Goal: Transaction & Acquisition: Purchase product/service

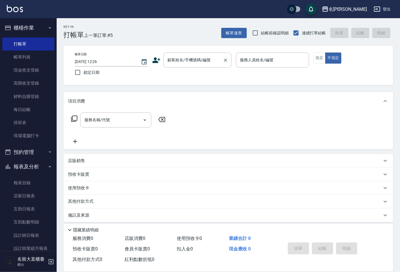
click at [173, 58] on input "顧客姓名/手機號碼/編號" at bounding box center [193, 60] width 54 height 10
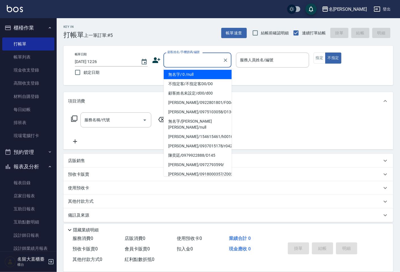
click at [178, 74] on li "無名字/ 0 /null" at bounding box center [198, 74] width 68 height 9
type input "無名字/ 0 /null"
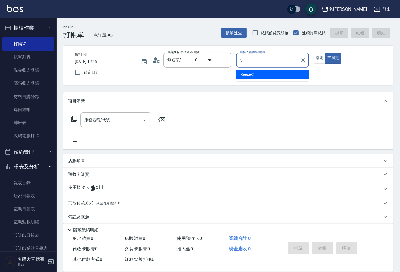
type input "[PERSON_NAME]-5"
type button "false"
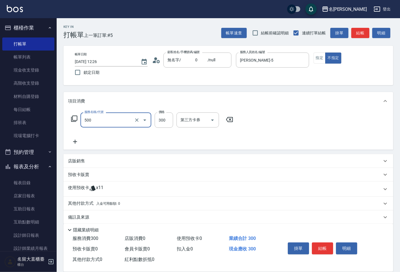
type input "洗髮(500)"
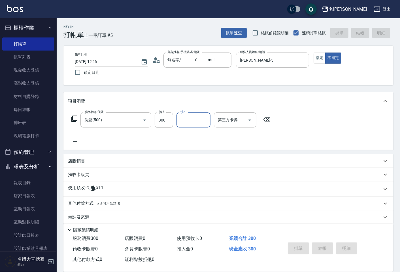
type input "[DATE] 13:04"
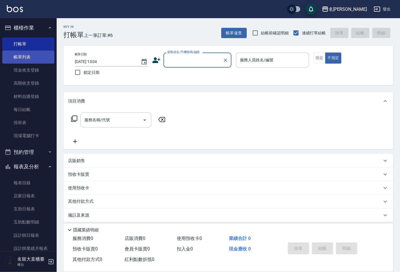
click at [36, 53] on link "帳單列表" at bounding box center [28, 56] width 52 height 13
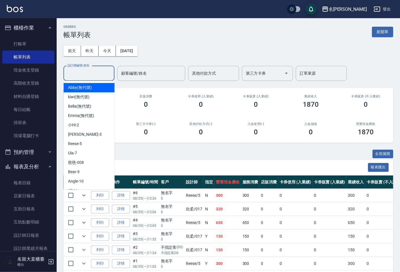
click at [77, 68] on div "設計師編號/姓名 設計師編號/姓名" at bounding box center [89, 73] width 51 height 15
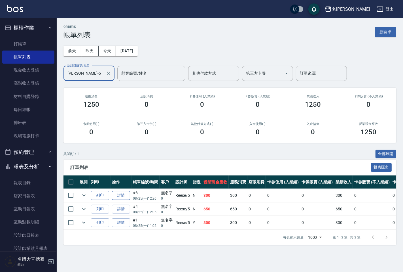
type input "[PERSON_NAME]-5"
click at [124, 193] on link "詳情" at bounding box center [121, 195] width 18 height 9
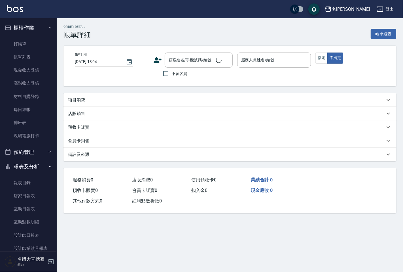
type input "[DATE] 12:26"
type input "[PERSON_NAME]-5"
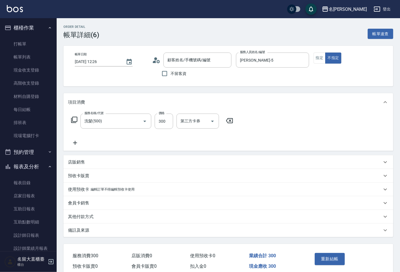
type input "洗髮(500)"
type input "無名字/ 0 /null"
click at [88, 214] on p "其他付款方式" at bounding box center [81, 217] width 26 height 6
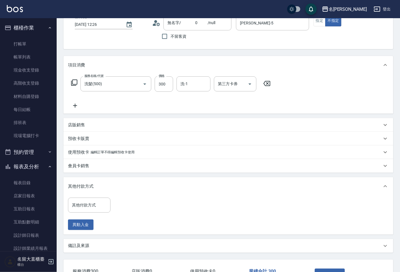
scroll to position [78, 0]
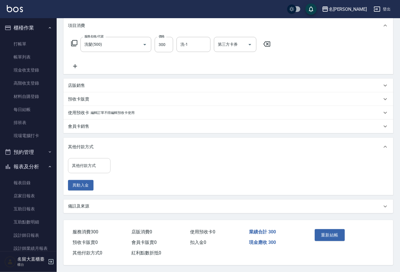
click at [88, 170] on div "其他付款方式" at bounding box center [89, 165] width 43 height 15
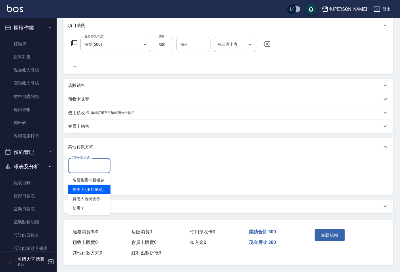
click at [93, 190] on span "信用卡 (不扣業績)" at bounding box center [89, 189] width 43 height 9
type input "信用卡 (不扣業績)"
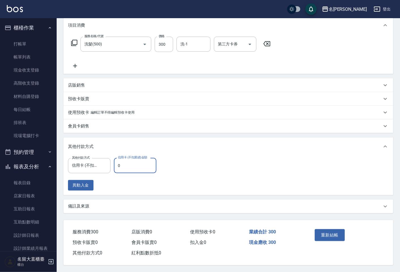
click at [125, 168] on input "0" at bounding box center [135, 165] width 43 height 15
type input "300"
click at [328, 230] on button "重新結帳" at bounding box center [330, 235] width 30 height 12
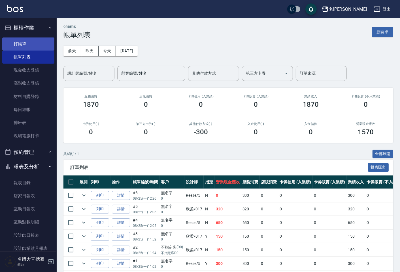
click at [18, 40] on link "打帳單" at bounding box center [28, 43] width 52 height 13
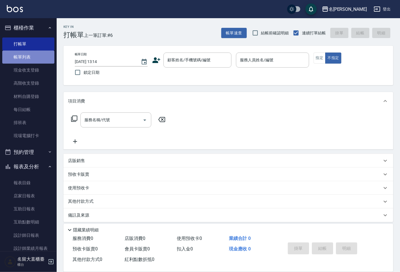
click at [33, 56] on link "帳單列表" at bounding box center [28, 56] width 52 height 13
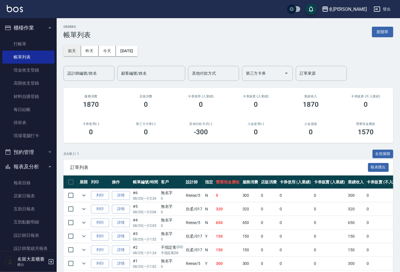
click at [73, 49] on button "前天" at bounding box center [73, 51] width 18 height 10
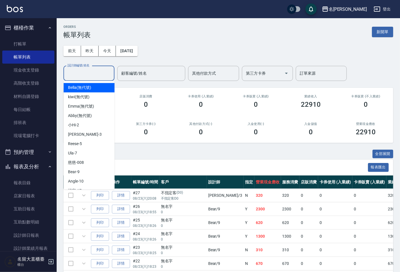
click at [87, 72] on input "設計師編號/姓名" at bounding box center [89, 73] width 46 height 10
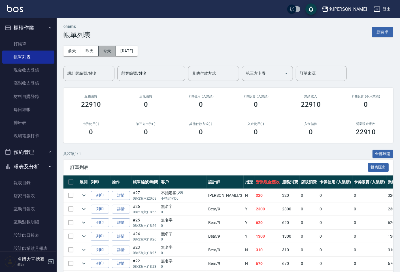
click at [111, 51] on button "今天" at bounding box center [108, 51] width 18 height 10
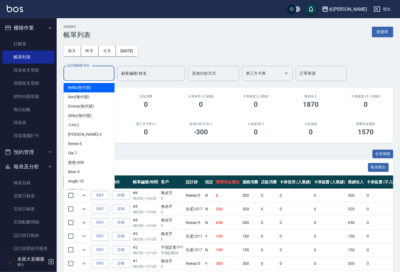
click at [100, 74] on input "設計師編號/姓名" at bounding box center [89, 73] width 46 height 10
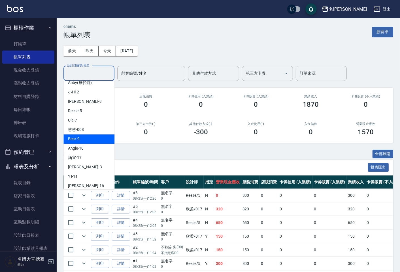
scroll to position [83, 0]
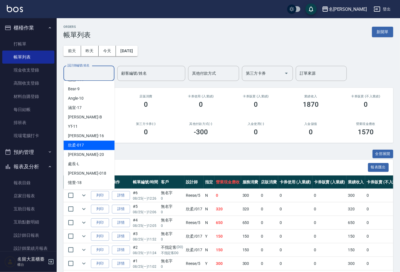
click at [86, 148] on div "欣柔 -017" at bounding box center [89, 144] width 51 height 9
type input "欣柔-017"
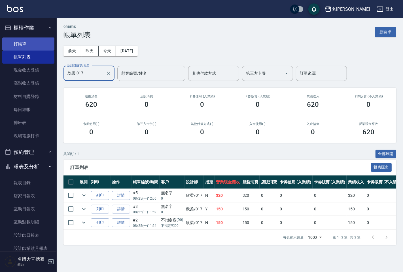
click at [26, 47] on link "打帳單" at bounding box center [28, 43] width 52 height 13
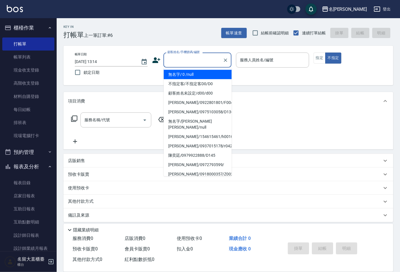
click at [191, 64] on input "顧客姓名/手機號碼/編號" at bounding box center [193, 60] width 54 height 10
click at [189, 73] on li "無名字/ 0 /null" at bounding box center [198, 74] width 68 height 9
type input "無名字/ 0 /null"
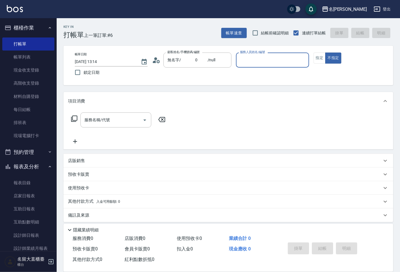
click at [256, 57] on input "服務人員姓名/編號" at bounding box center [273, 60] width 68 height 10
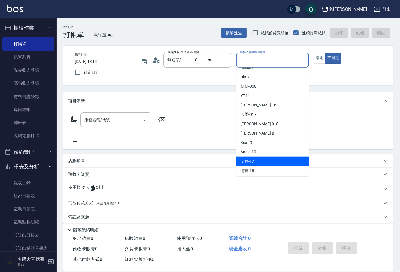
scroll to position [83, 0]
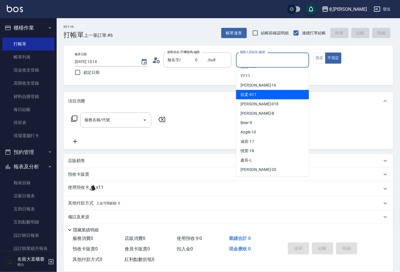
click at [252, 93] on span "欣柔 -017" at bounding box center [249, 95] width 16 height 6
type input "欣柔-017"
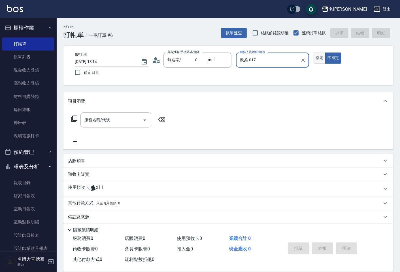
click at [318, 60] on button "指定" at bounding box center [320, 57] width 12 height 11
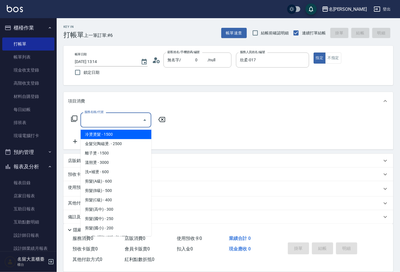
click at [127, 124] on input "服務名稱/代號" at bounding box center [111, 120] width 57 height 10
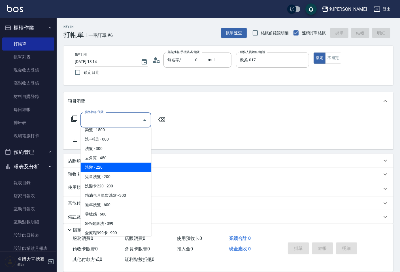
scroll to position [126, 0]
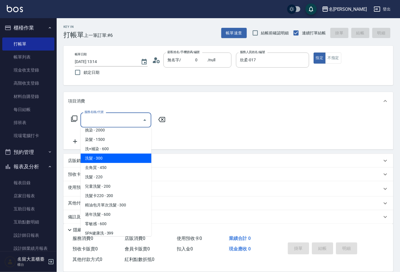
click at [105, 158] on span "洗髮 - 300" at bounding box center [116, 157] width 71 height 9
type input "洗髮(500)"
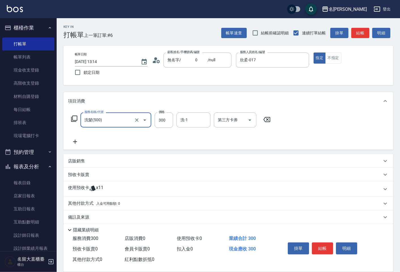
click at [78, 143] on icon at bounding box center [75, 141] width 14 height 7
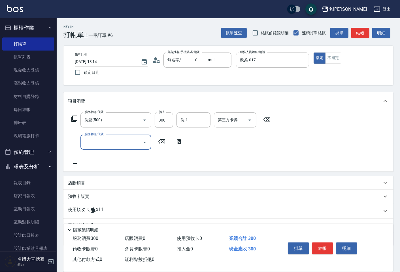
click at [92, 147] on div "服務名稱/代號" at bounding box center [116, 141] width 71 height 15
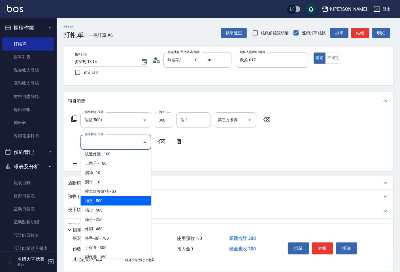
scroll to position [504, 0]
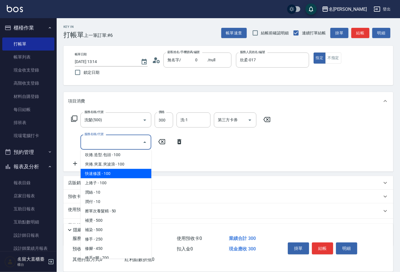
click at [101, 169] on span "快速修護 - 100" at bounding box center [116, 173] width 71 height 9
type input "快速修護(800)"
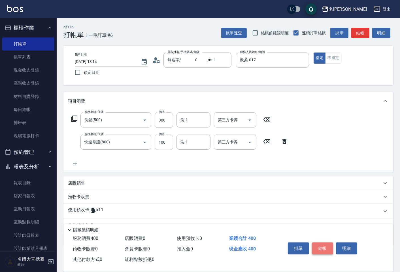
click at [316, 242] on button "結帳" at bounding box center [322, 248] width 21 height 12
